Goal: Task Accomplishment & Management: Complete application form

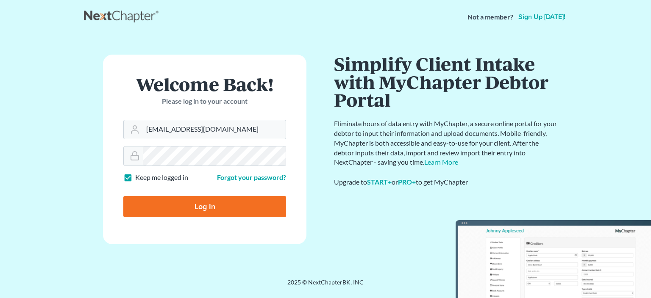
click at [217, 209] on input "Log In" at bounding box center [204, 206] width 163 height 21
type input "Thinking..."
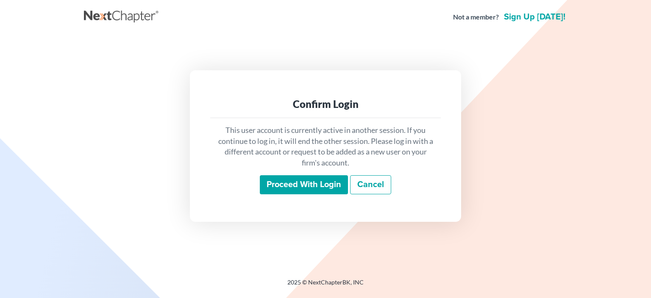
click at [318, 186] on input "Proceed with login" at bounding box center [304, 184] width 88 height 19
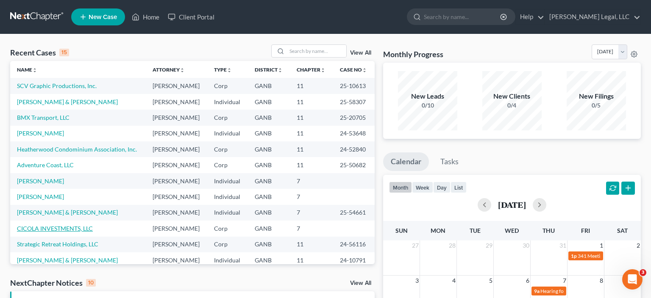
click at [73, 230] on link "CICOLA INVESTMENTS, LLC" at bounding box center [55, 228] width 76 height 7
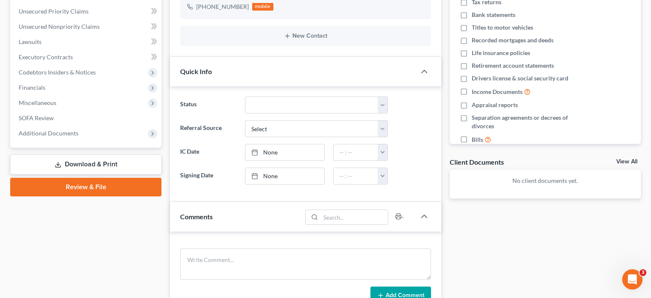
scroll to position [160, 0]
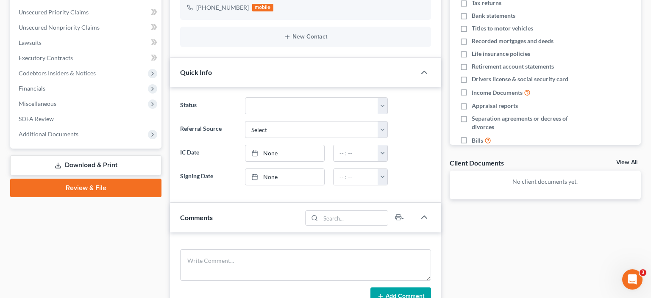
click at [76, 167] on link "Download & Print" at bounding box center [85, 166] width 151 height 20
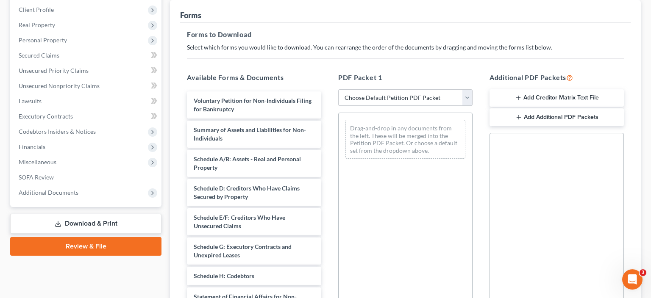
scroll to position [101, 0]
click at [338, 90] on select "Choose Default Petition PDF Packet Complete Bankruptcy Petition (all forms and …" at bounding box center [405, 98] width 134 height 17
select select "0"
click option "Complete Bankruptcy Petition (all forms and schedules)" at bounding box center [0, 0] width 0 height 0
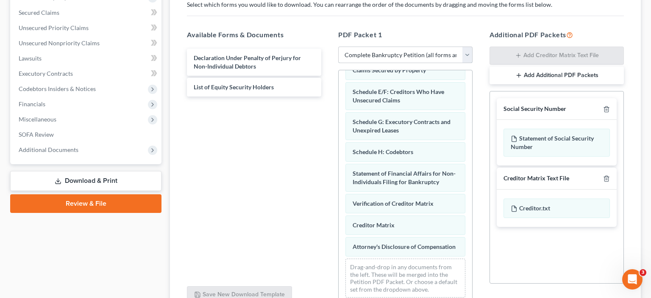
scroll to position [224, 0]
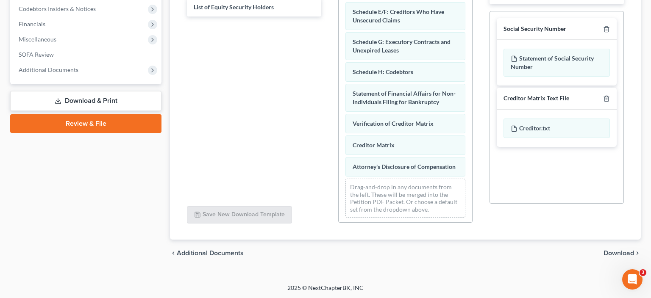
click at [618, 256] on span "Download" at bounding box center [618, 253] width 31 height 7
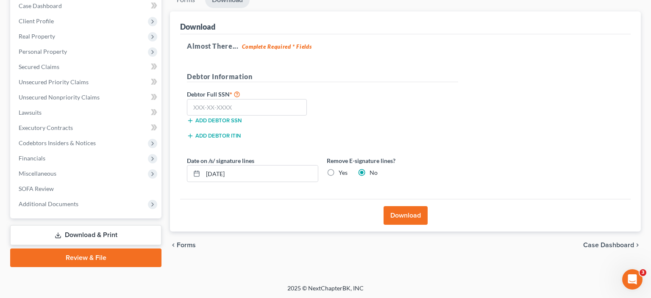
click at [231, 135] on button "Add debtor ITIN" at bounding box center [214, 136] width 54 height 7
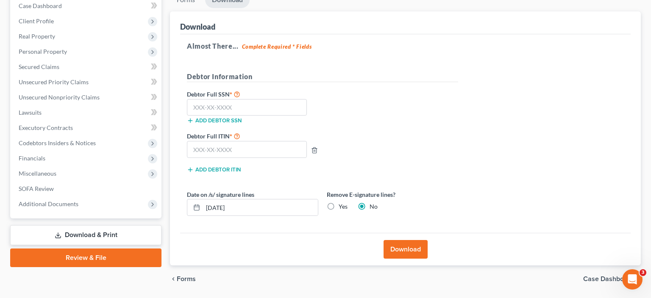
click at [449, 108] on div "Debtor Full SSN * Add debtor SSN" at bounding box center [323, 110] width 280 height 42
click at [411, 245] on button "Download" at bounding box center [405, 249] width 44 height 19
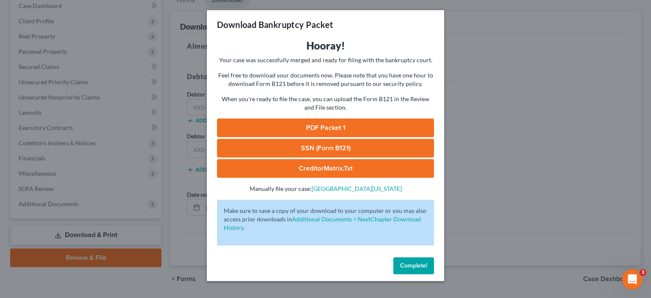
click at [318, 125] on link "PDF Packet 1" at bounding box center [325, 128] width 217 height 19
click at [420, 265] on span "Complete!" at bounding box center [413, 265] width 27 height 7
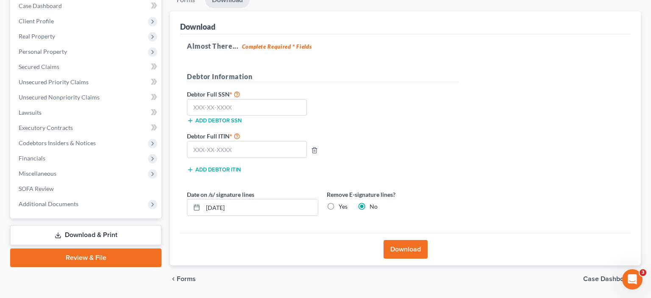
click at [88, 259] on link "Review & File" at bounding box center [85, 258] width 151 height 19
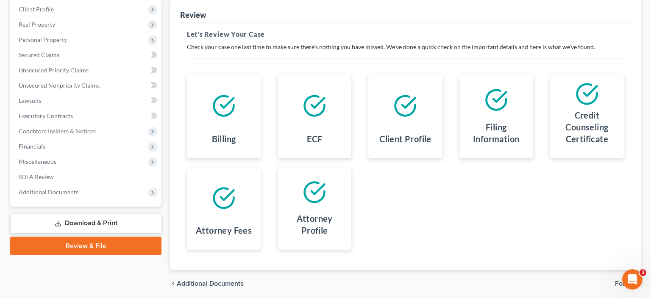
scroll to position [132, 0]
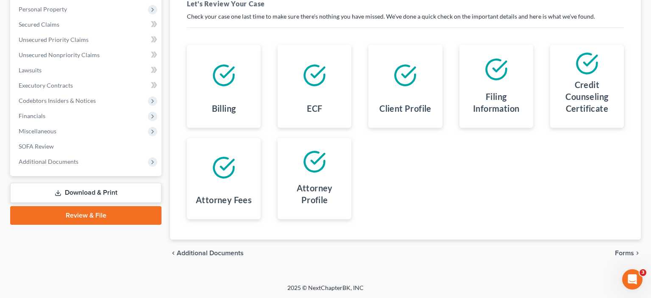
click at [622, 253] on span "Forms" at bounding box center [624, 253] width 19 height 7
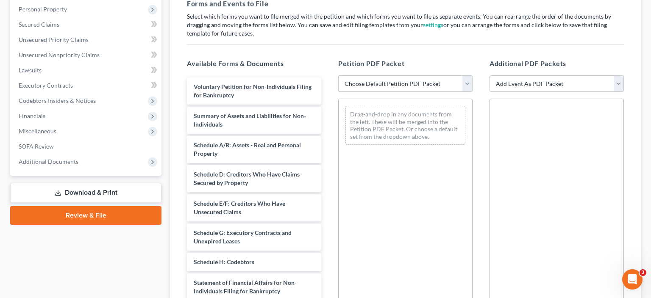
click at [338, 75] on select "Choose Default Petition PDF Packet Complete Bankruptcy Petition (all forms and …" at bounding box center [405, 83] width 134 height 17
select select "0"
click option "Complete Bankruptcy Petition (all forms and schedules)" at bounding box center [0, 0] width 0 height 0
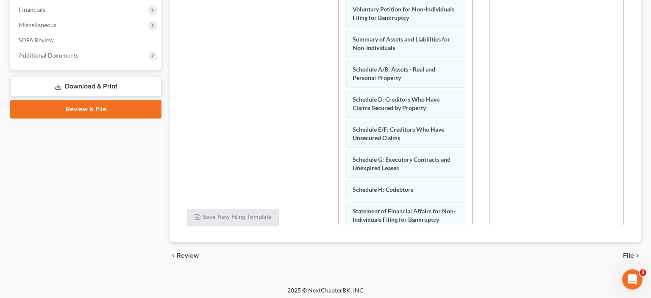
scroll to position [241, 0]
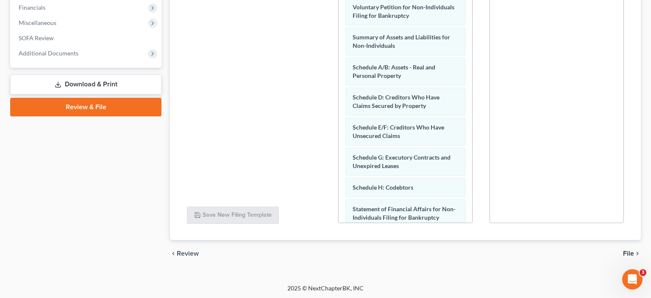
click at [628, 253] on span "File" at bounding box center [628, 253] width 11 height 7
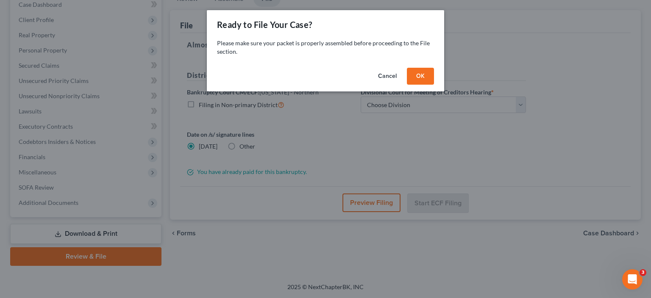
scroll to position [90, 0]
click at [420, 72] on button "OK" at bounding box center [420, 76] width 27 height 17
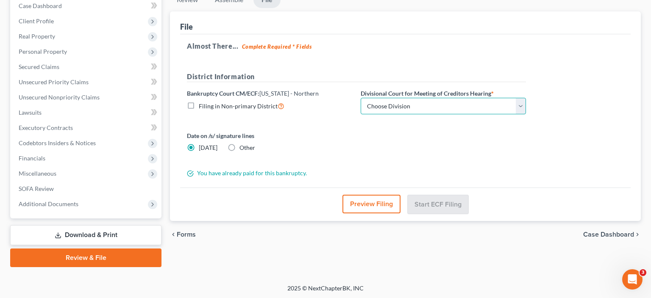
click at [361, 98] on select "Choose Division Atlanta Gainesville Newnan Rome" at bounding box center [443, 106] width 165 height 17
select select "0"
click option "Atlanta" at bounding box center [0, 0] width 0 height 0
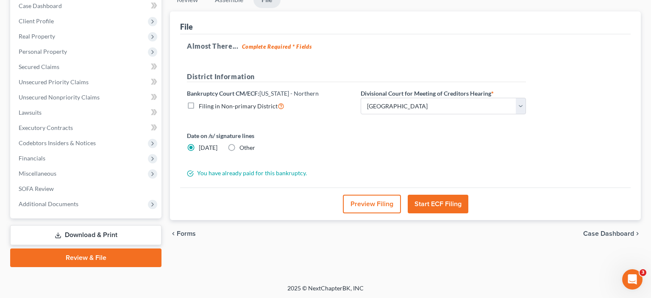
click at [407, 266] on div "Review Assemble File Review This court does not allow electronic filing for cas…" at bounding box center [405, 130] width 479 height 276
click at [441, 199] on button "Start ECF Filing" at bounding box center [438, 204] width 61 height 19
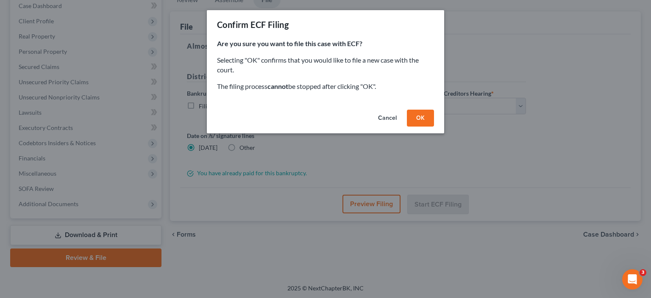
click at [429, 117] on button "OK" at bounding box center [420, 118] width 27 height 17
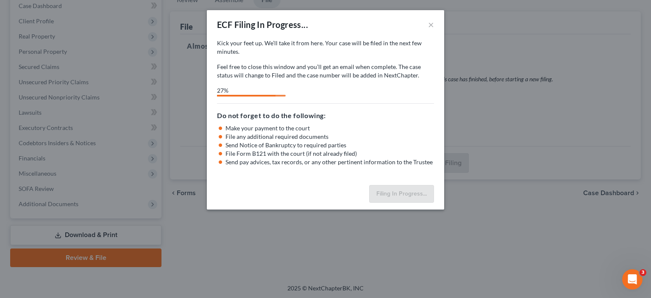
select select "0"
